Goal: Task Accomplishment & Management: Use online tool/utility

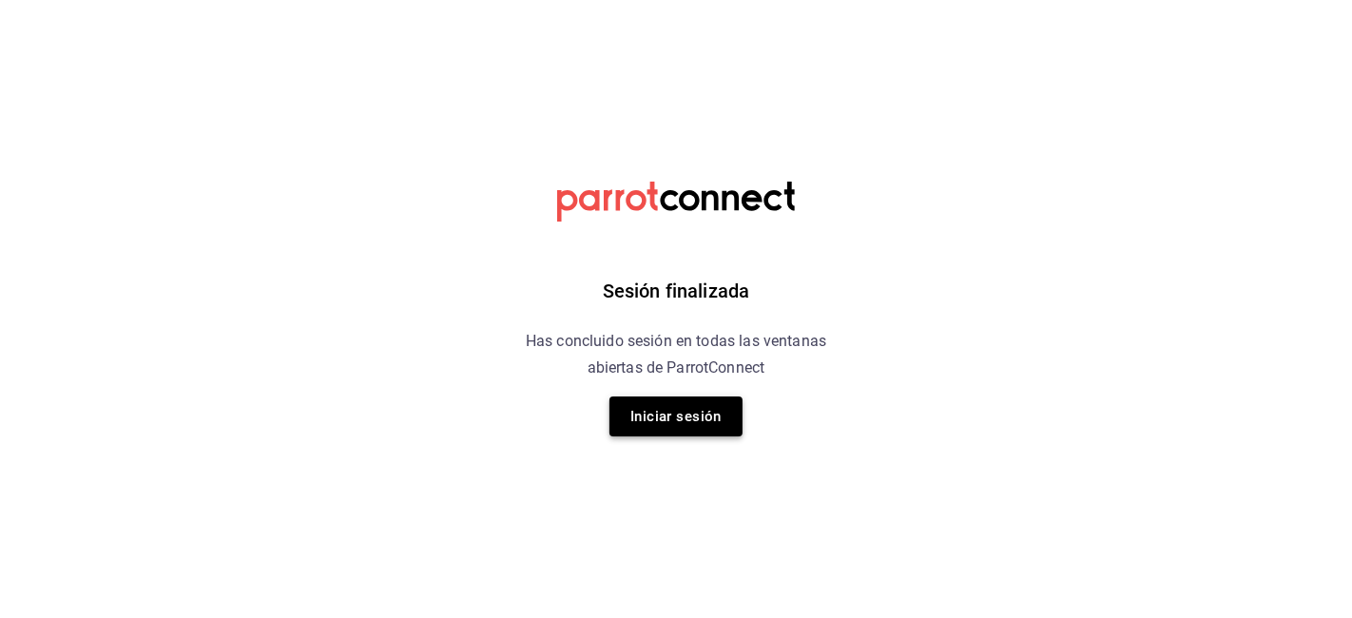
click at [624, 429] on button "Iniciar sesión" at bounding box center [675, 416] width 133 height 40
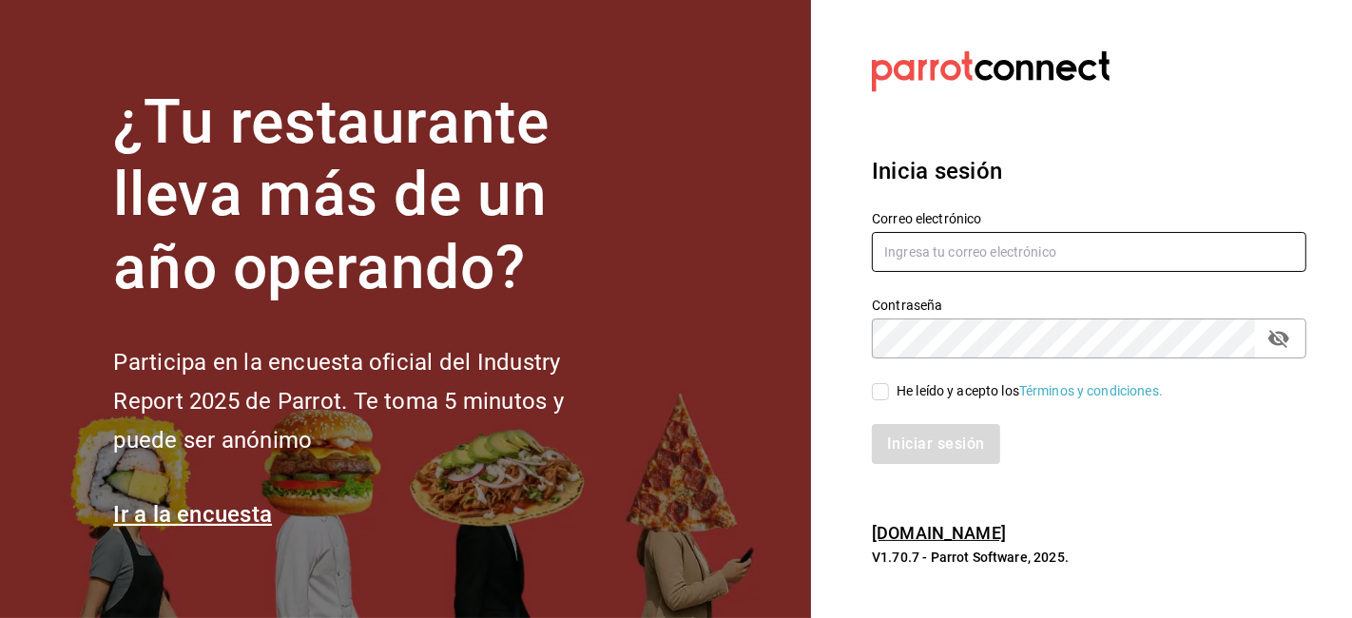
type input "admon@hotelespuntomx.com"
click at [884, 387] on input "He leído y acepto los Términos y condiciones." at bounding box center [880, 391] width 17 height 17
checkbox input "true"
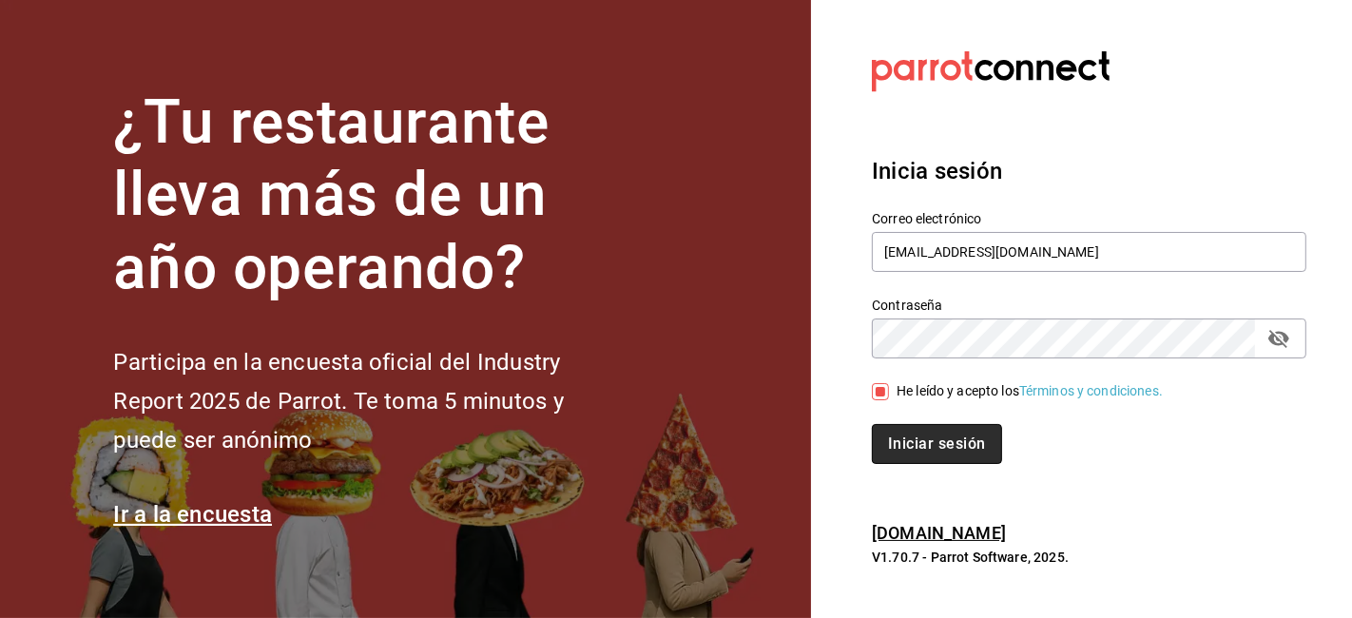
click at [917, 463] on button "Iniciar sesión" at bounding box center [936, 444] width 129 height 40
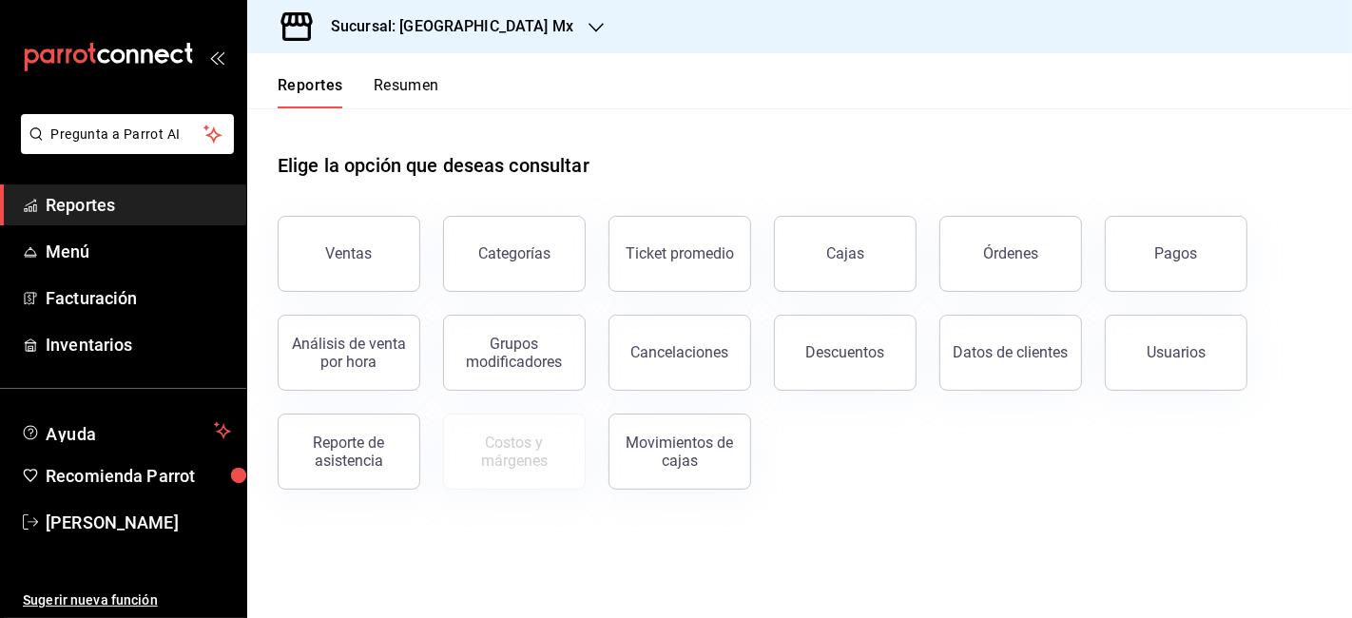
click at [423, 20] on h3 "Sucursal: [GEOGRAPHIC_DATA] Mx" at bounding box center [445, 26] width 258 height 23
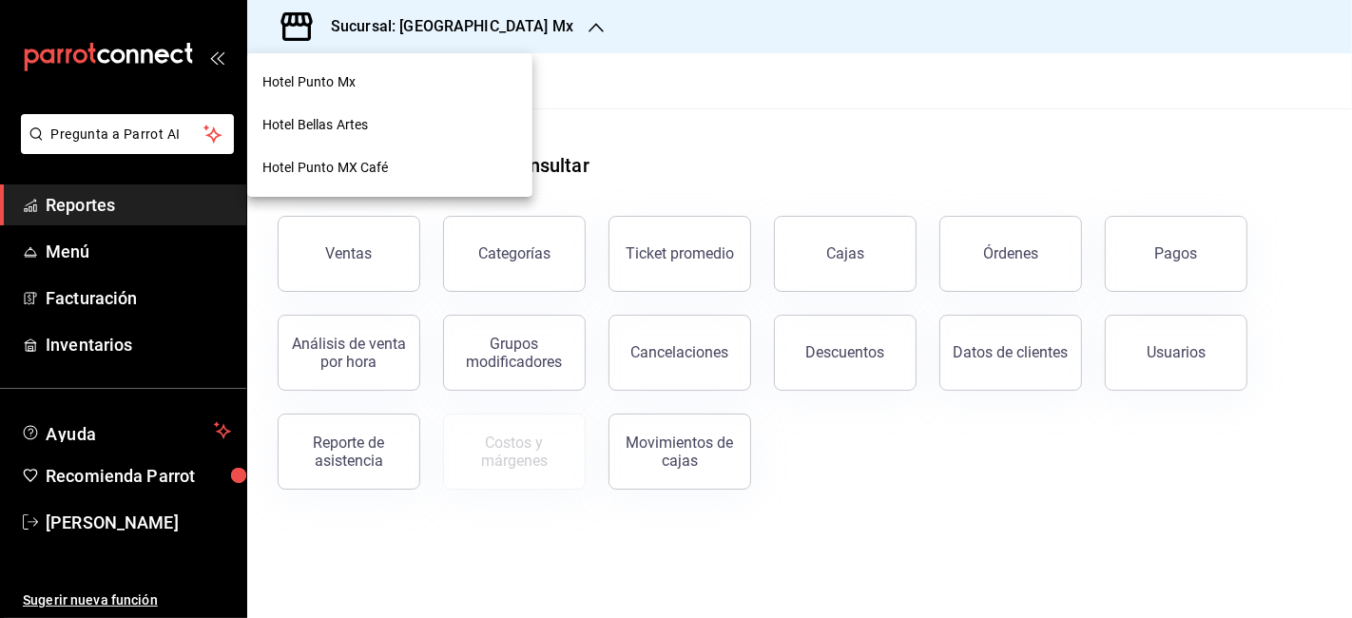
click at [417, 163] on div "Hotel Punto MX Café" at bounding box center [389, 168] width 255 height 20
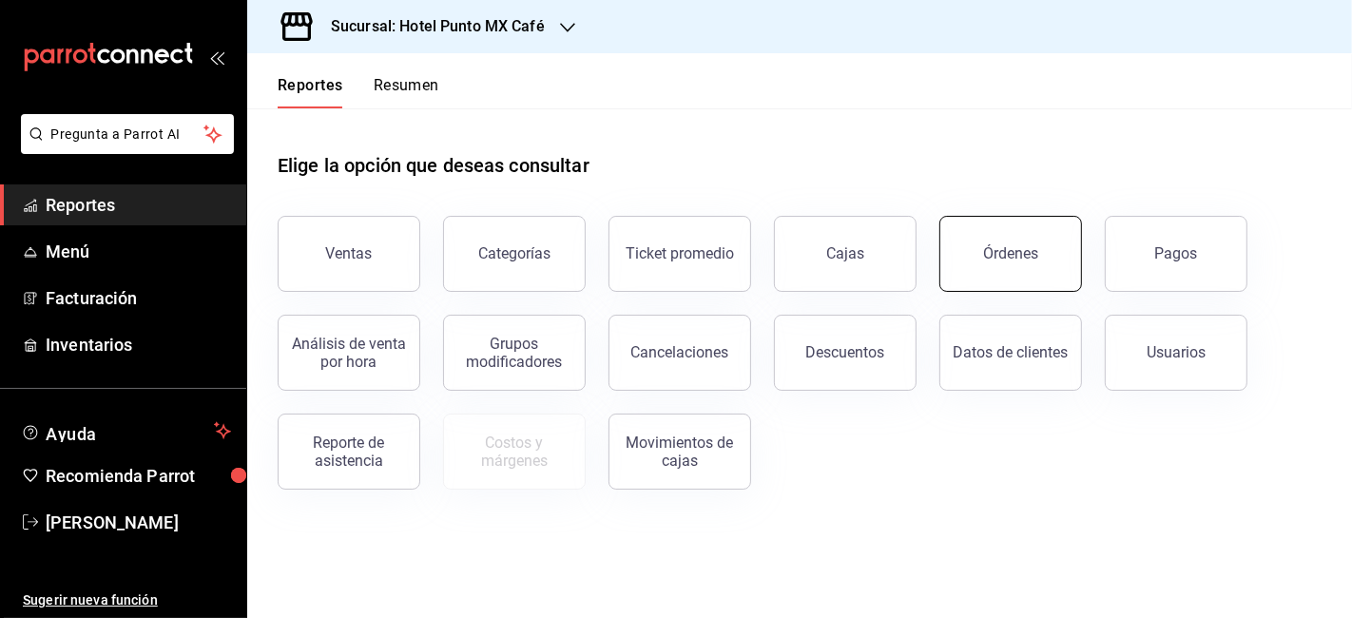
click at [1049, 257] on button "Órdenes" at bounding box center [1010, 254] width 143 height 76
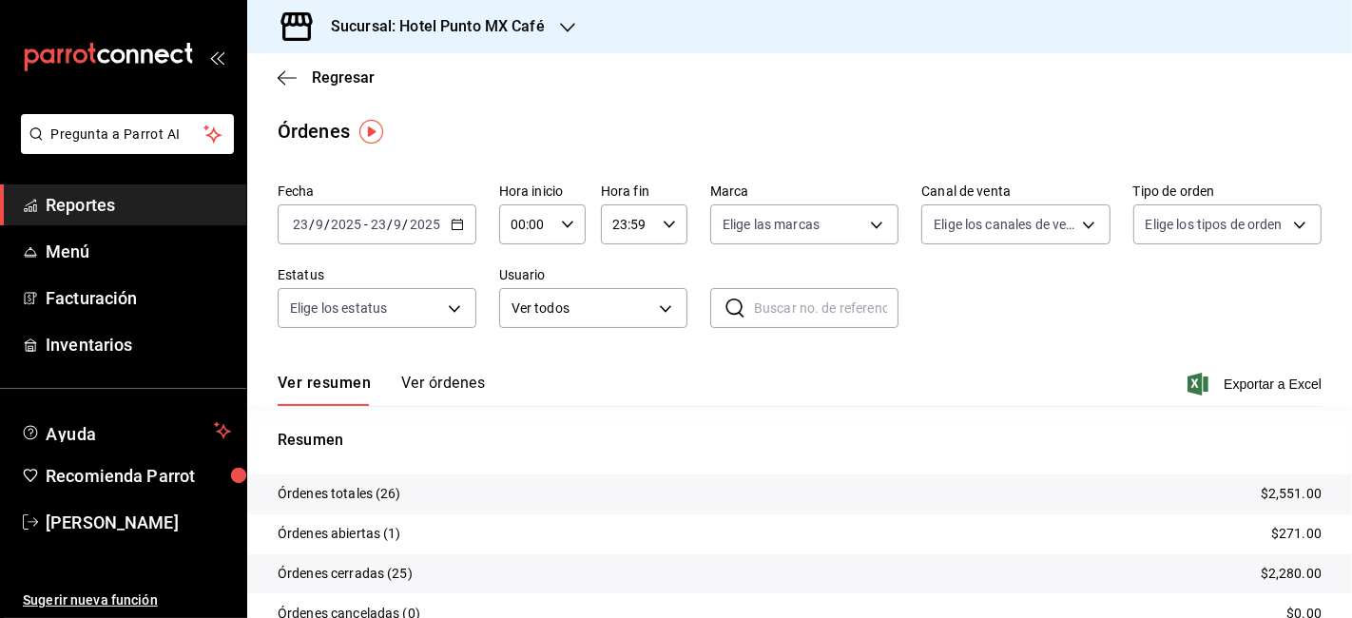
click at [432, 215] on div "[DATE] [DATE] - [DATE] [DATE]" at bounding box center [377, 224] width 199 height 40
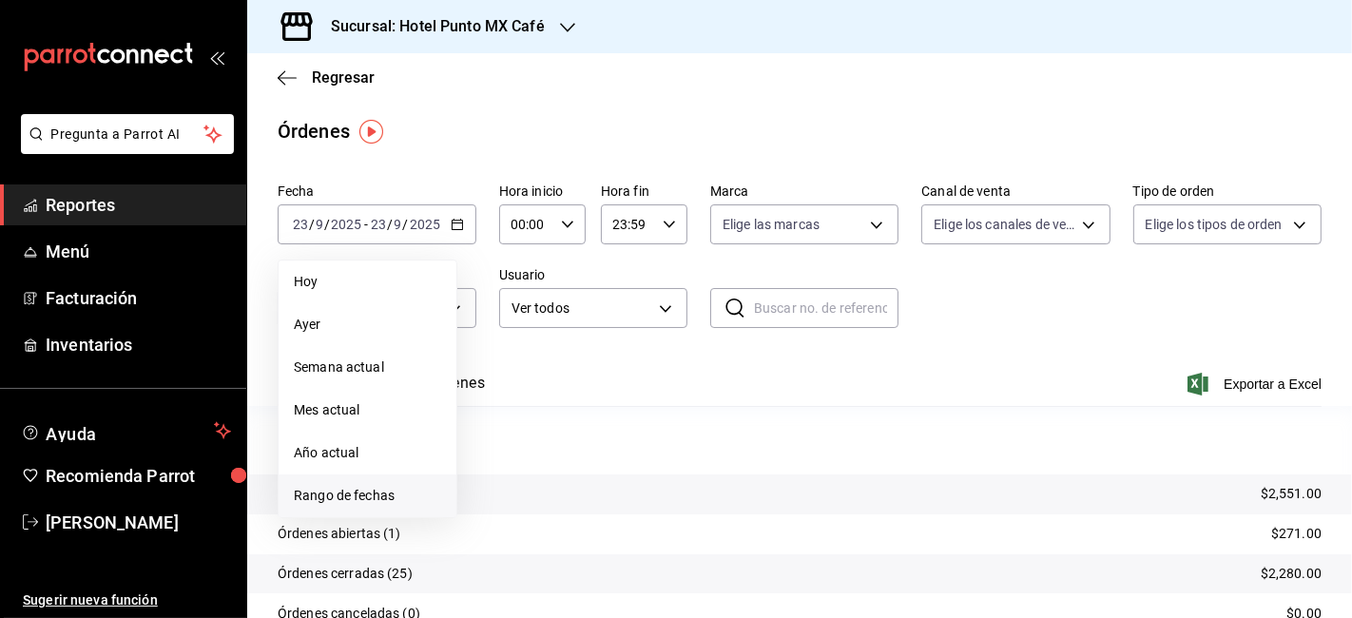
click at [351, 507] on li "Rango de fechas" at bounding box center [368, 495] width 178 height 43
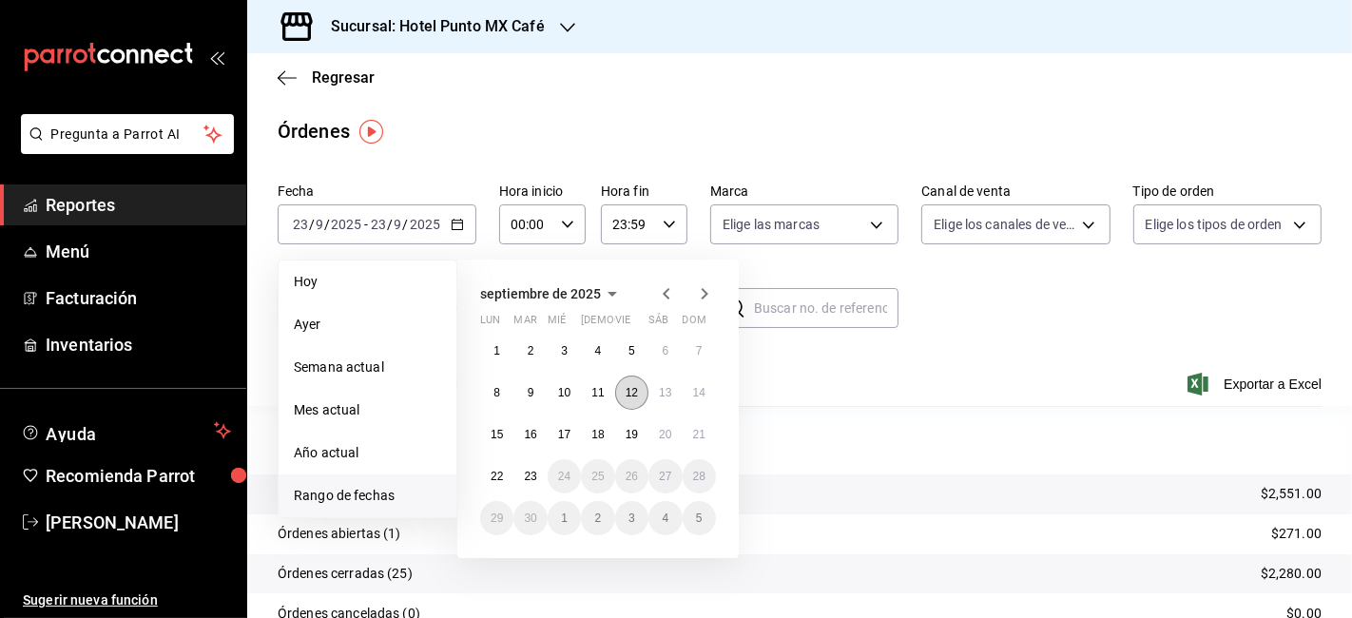
click at [639, 391] on button "12" at bounding box center [631, 392] width 33 height 34
click at [497, 482] on abbr "22" at bounding box center [496, 476] width 12 height 13
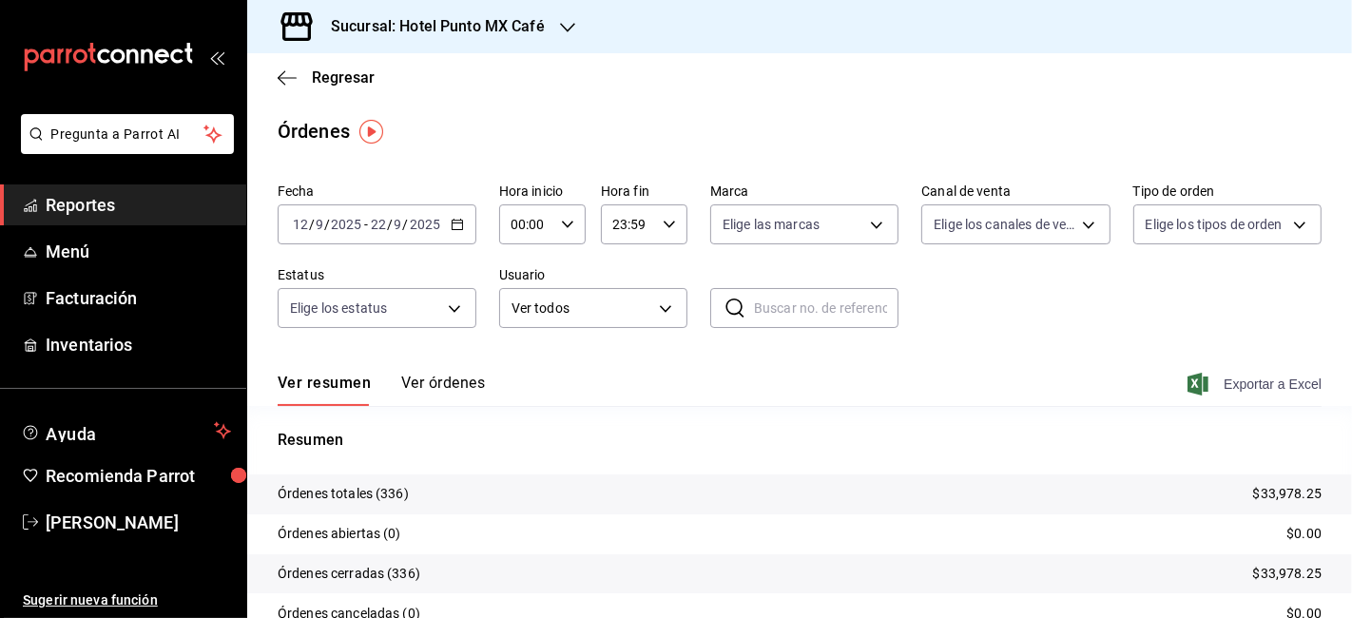
click at [1276, 373] on span "Exportar a Excel" at bounding box center [1256, 384] width 130 height 23
